Goal: Information Seeking & Learning: Learn about a topic

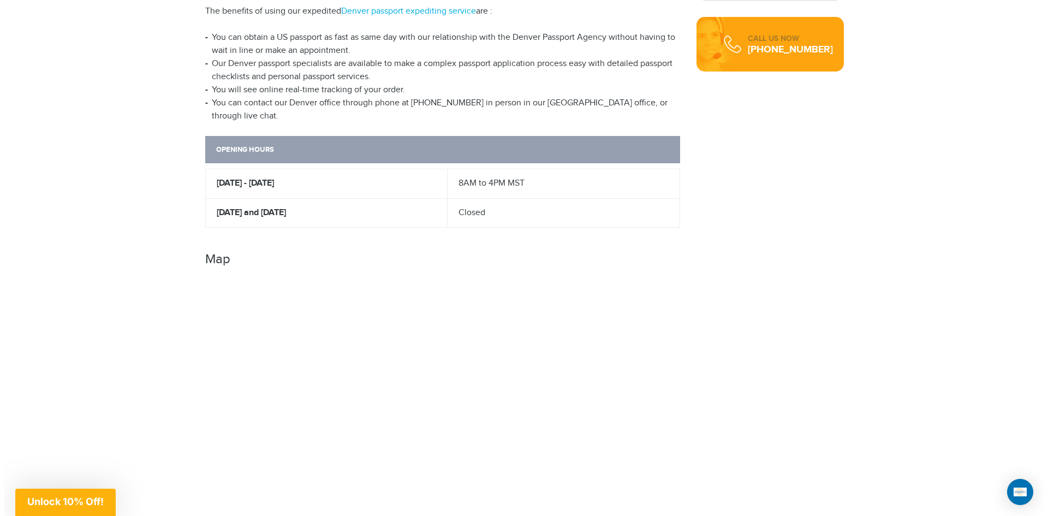
scroll to position [525, 0]
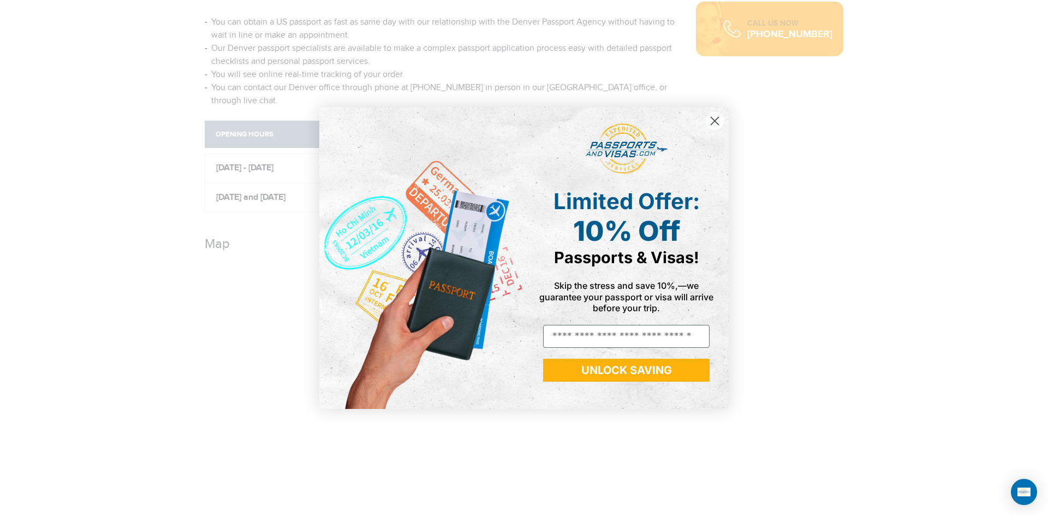
drag, startPoint x: 1043, startPoint y: 73, endPoint x: 1037, endPoint y: 280, distance: 207.0
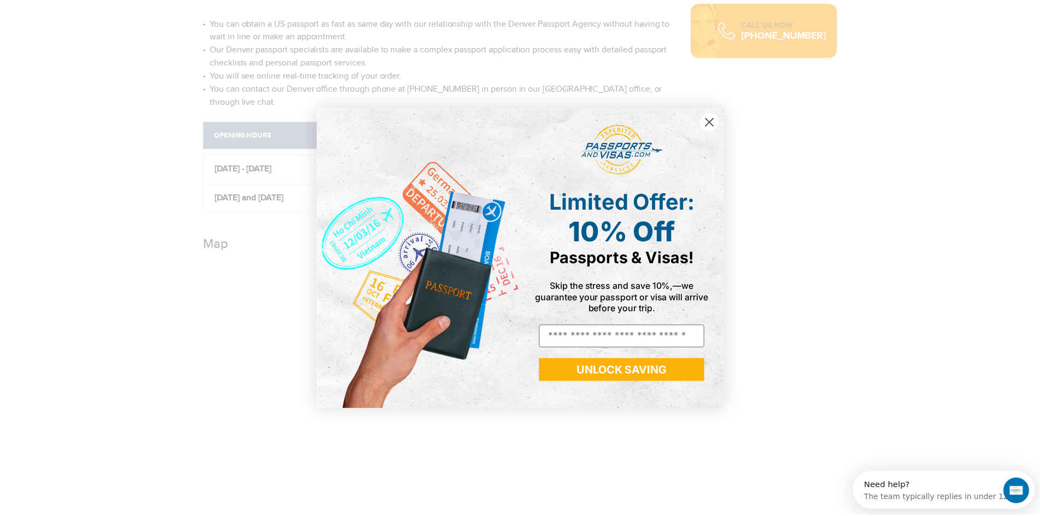
scroll to position [0, 0]
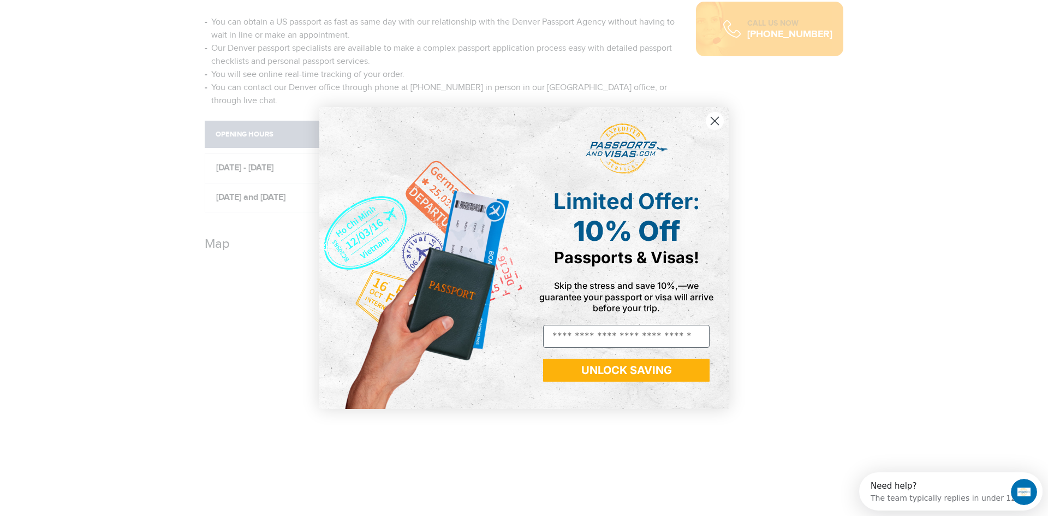
click at [710, 122] on circle "Close dialog" at bounding box center [715, 121] width 18 height 18
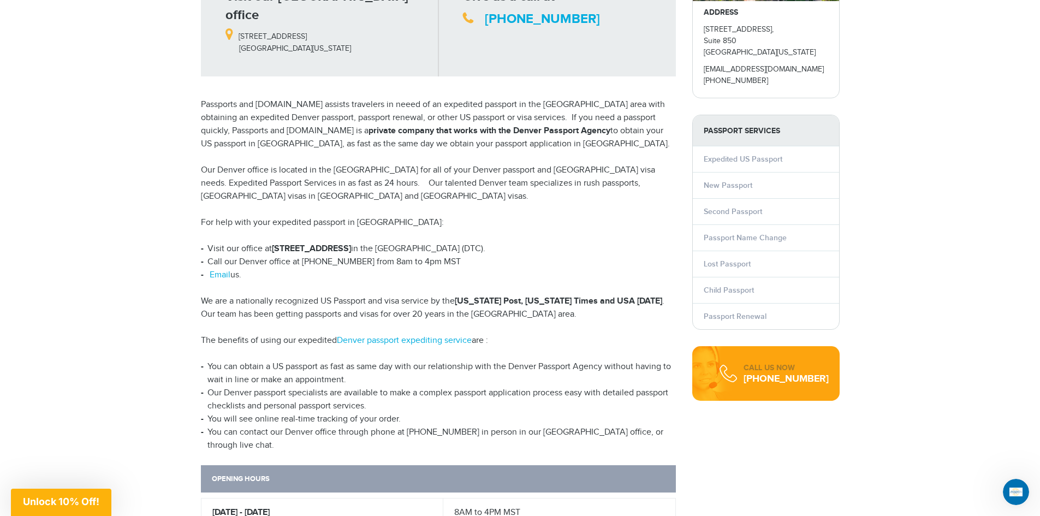
scroll to position [176, 0]
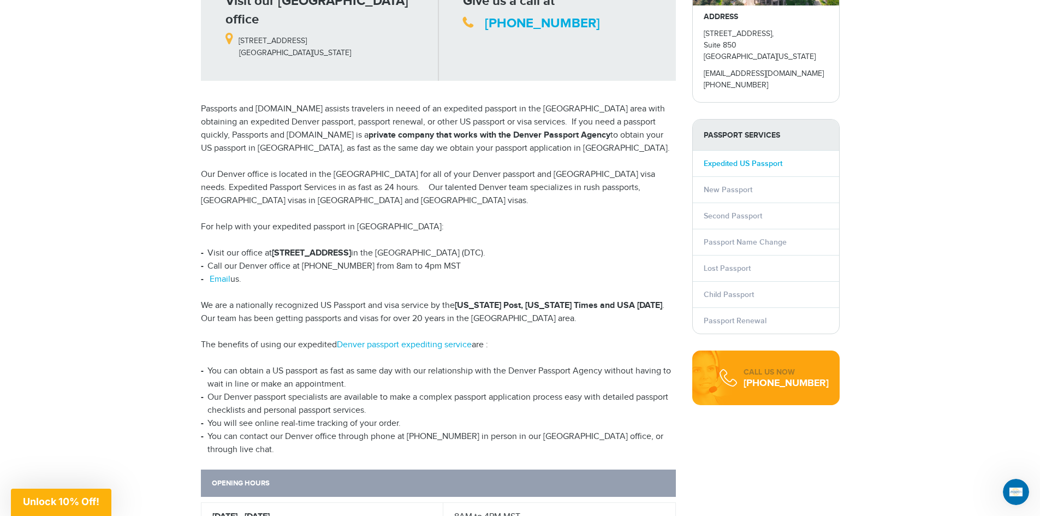
click at [738, 162] on link "Expedited US Passport" at bounding box center [743, 163] width 79 height 9
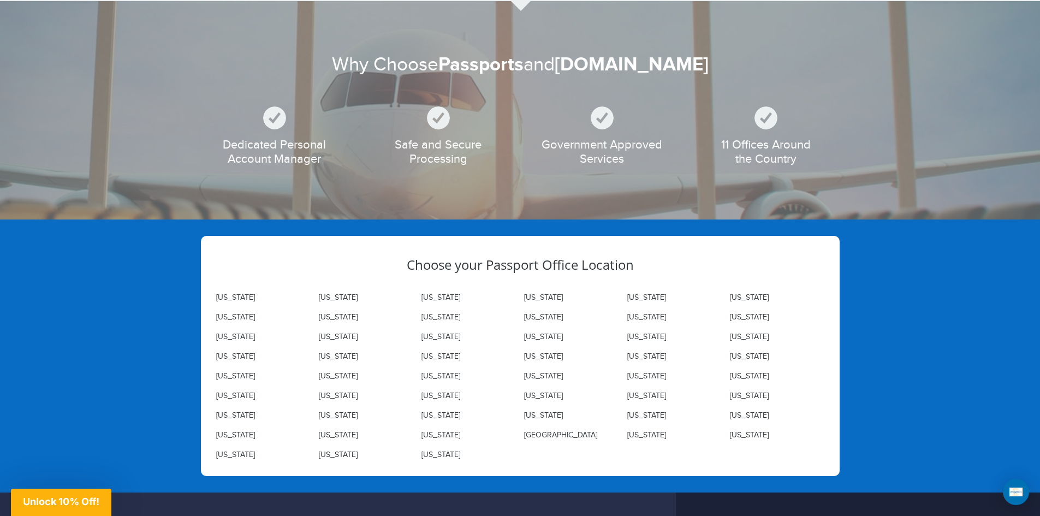
scroll to position [1018, 0]
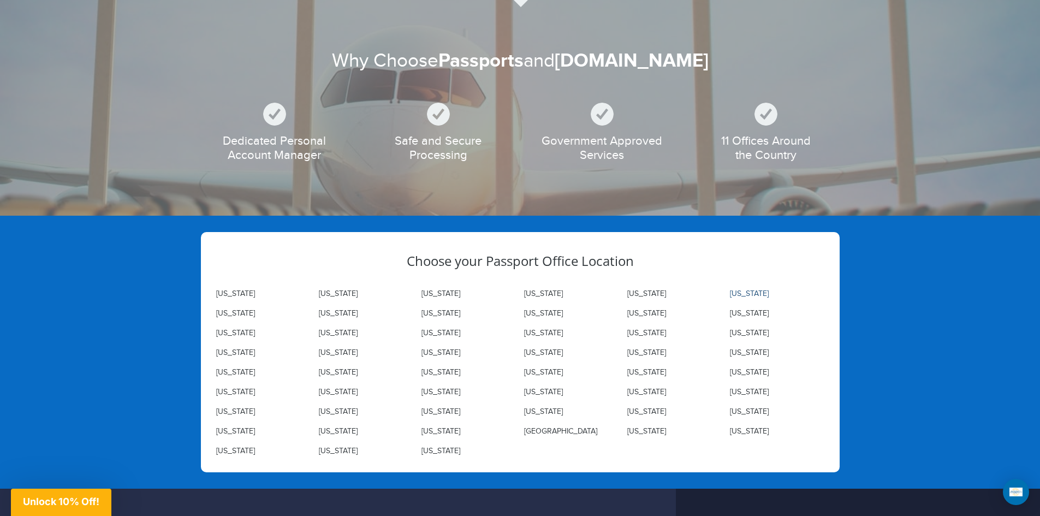
click at [744, 292] on link "[US_STATE]" at bounding box center [749, 293] width 39 height 9
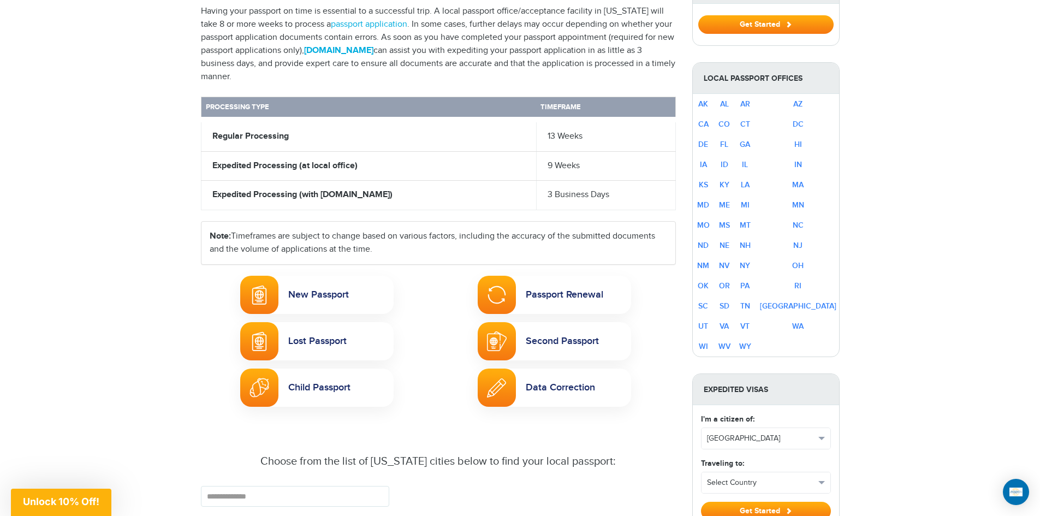
scroll to position [421, 0]
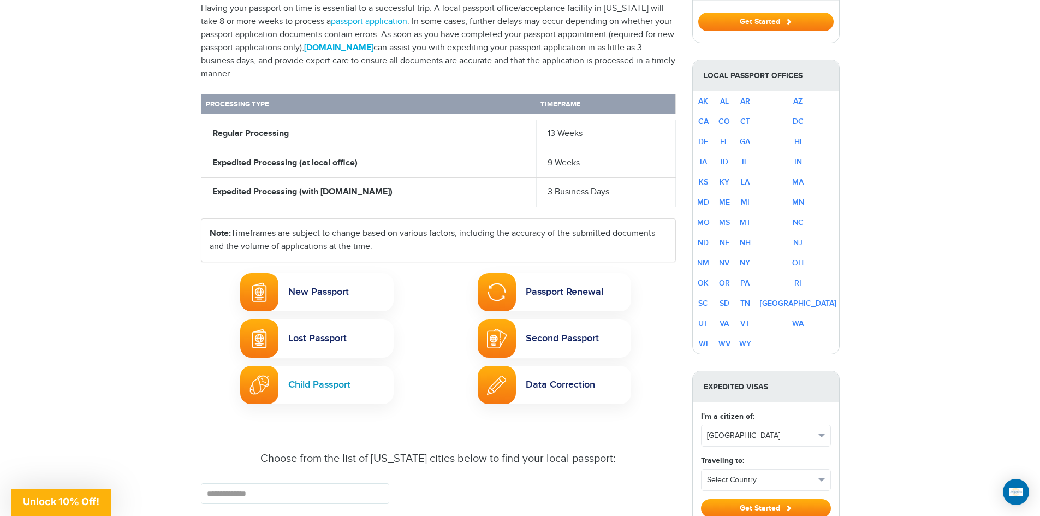
click at [298, 366] on link "Child Passport" at bounding box center [316, 385] width 153 height 38
